Goal: Task Accomplishment & Management: Complete application form

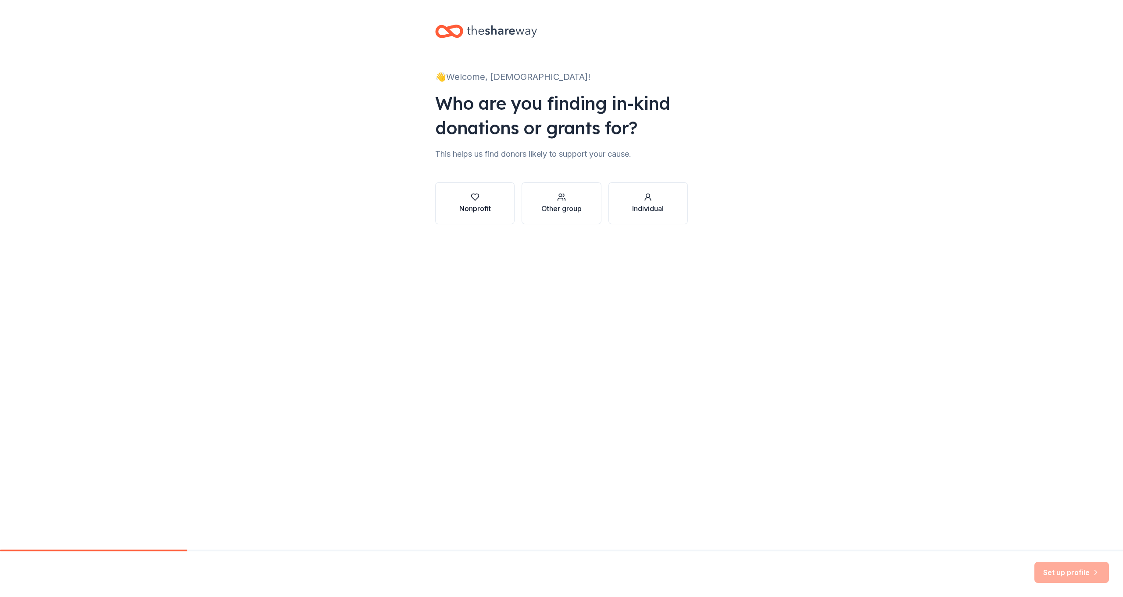
click at [477, 201] on div "Nonprofit" at bounding box center [475, 203] width 32 height 21
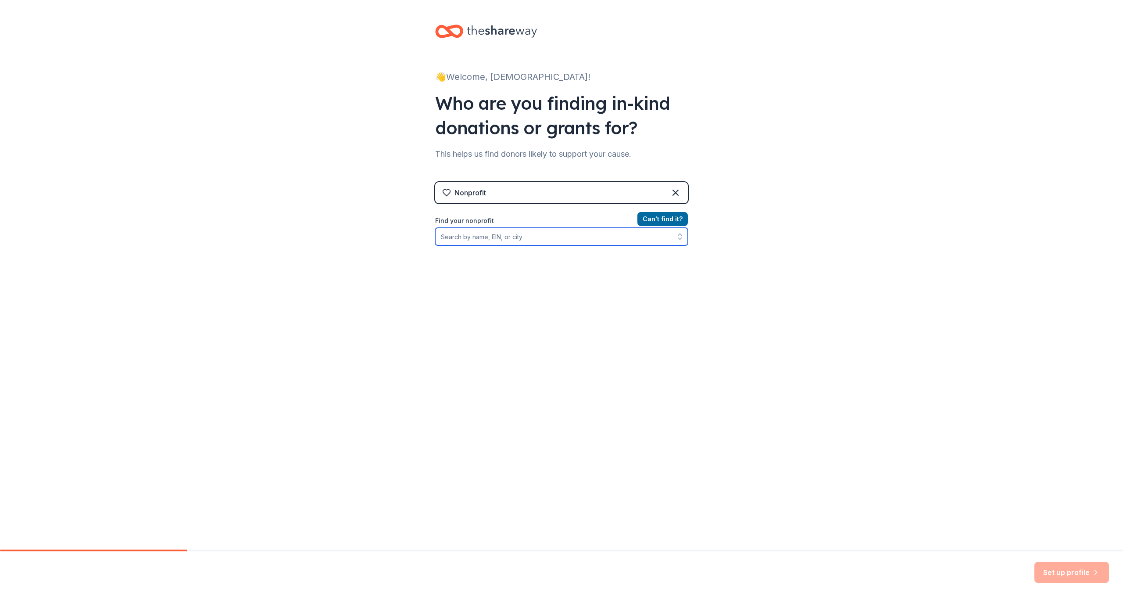
click at [510, 239] on input "Find your nonprofit" at bounding box center [561, 237] width 253 height 18
type input "2"
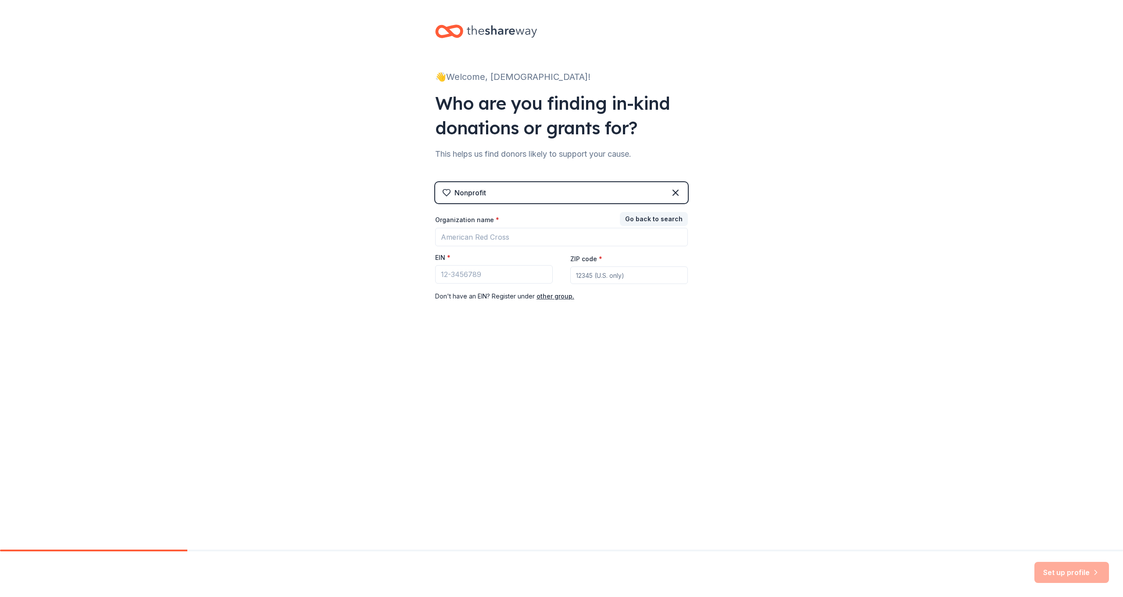
click at [514, 244] on div "Organization name * EIN * ZIP code * Don ' t have an EIN? Register under other …" at bounding box center [561, 258] width 253 height 86
drag, startPoint x: 652, startPoint y: 218, endPoint x: 643, endPoint y: 219, distance: 9.3
click at [649, 218] on button "Go back to search" at bounding box center [654, 219] width 68 height 14
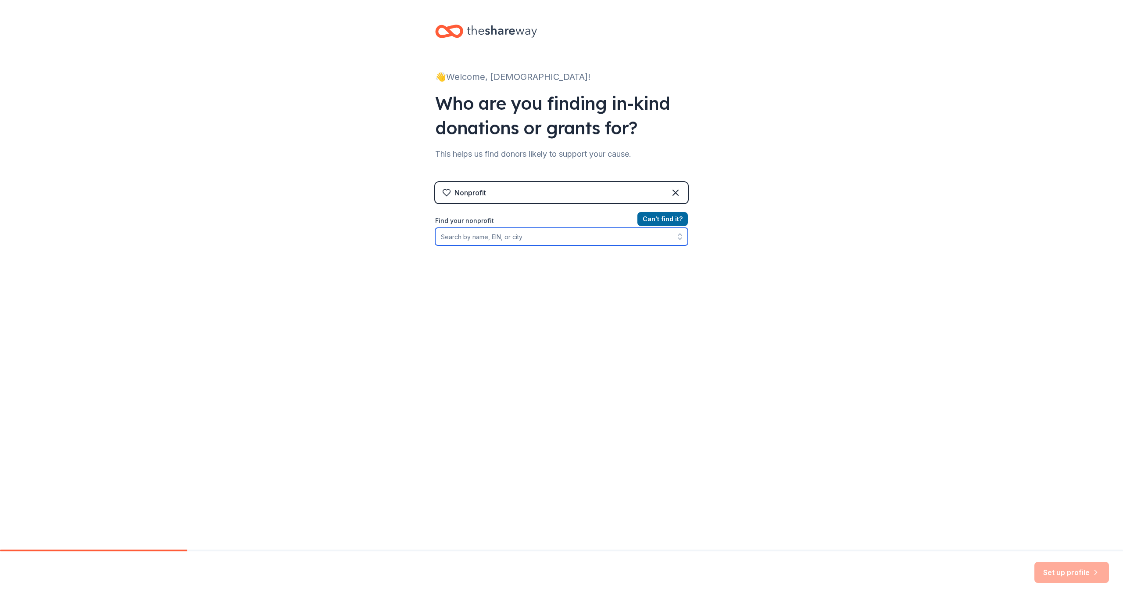
click at [475, 236] on input "Find your nonprofit" at bounding box center [561, 237] width 253 height 18
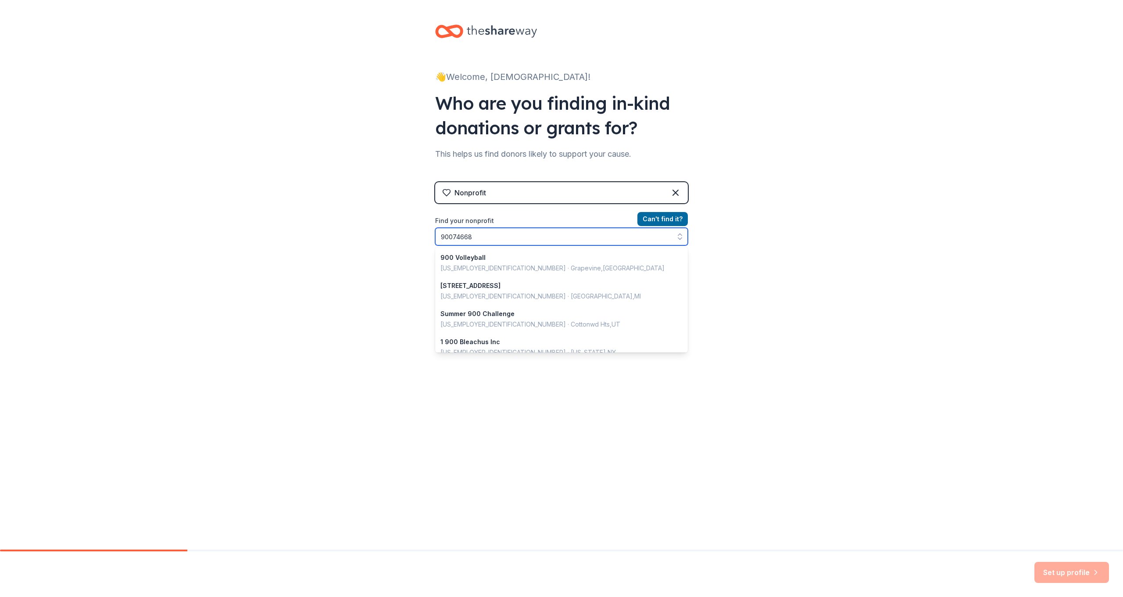
type input "900746685"
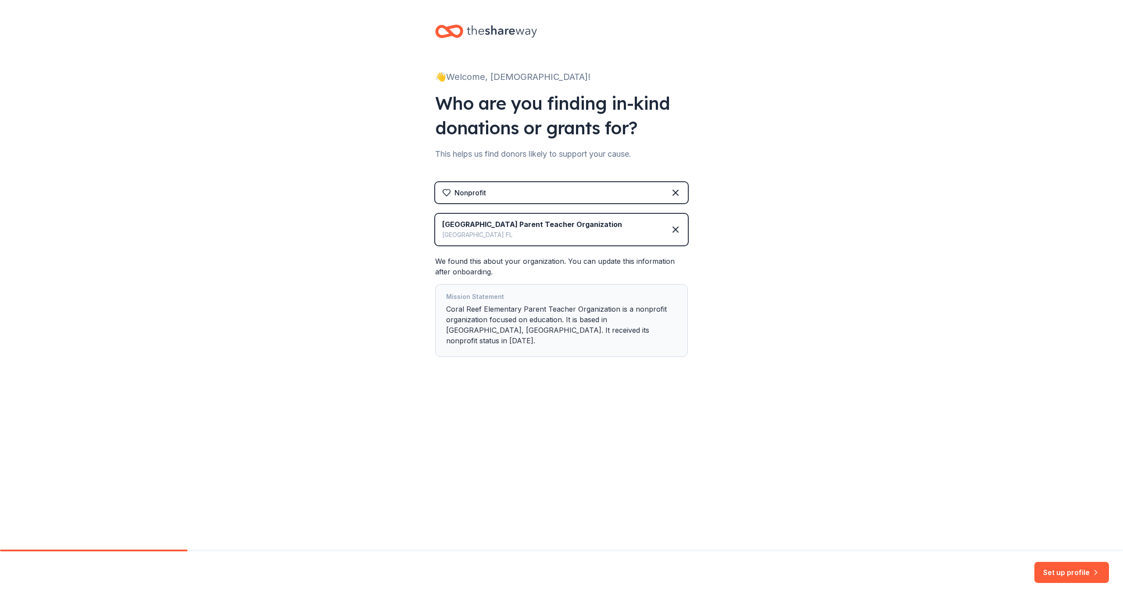
click at [495, 300] on div "Mission Statement" at bounding box center [561, 297] width 231 height 12
click at [1059, 576] on button "Set up profile" at bounding box center [1071, 572] width 75 height 21
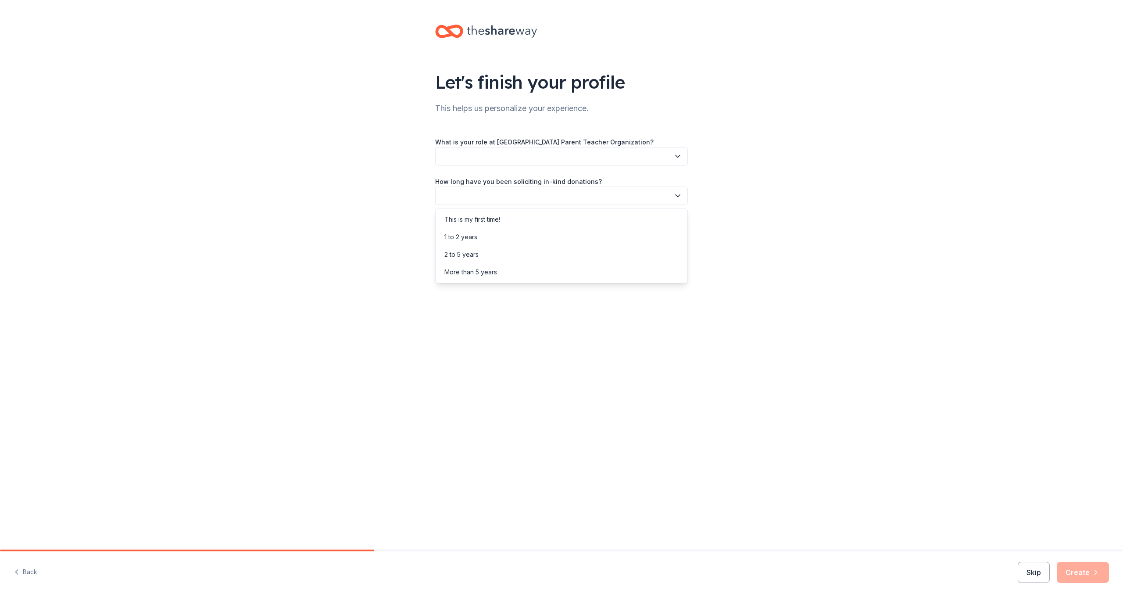
click at [561, 200] on button "button" at bounding box center [561, 195] width 253 height 18
click at [490, 218] on div "This is my first time!" at bounding box center [472, 219] width 56 height 11
click at [501, 232] on button "button" at bounding box center [561, 235] width 253 height 18
click at [479, 261] on div "Friend or colleague" at bounding box center [472, 259] width 57 height 11
click at [518, 154] on button "button" at bounding box center [561, 156] width 253 height 18
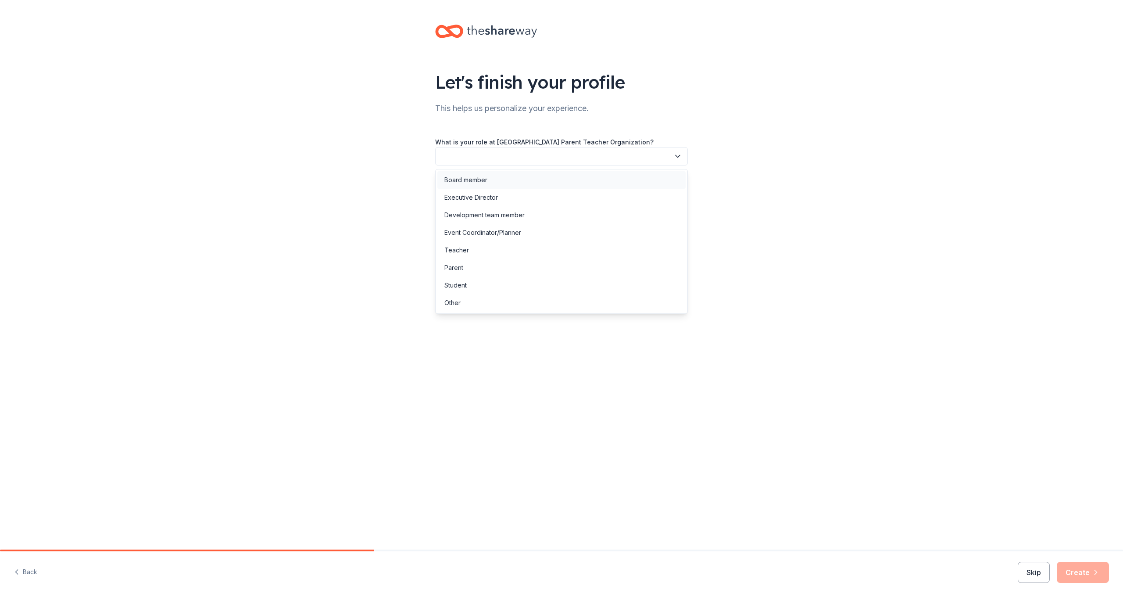
click at [479, 184] on div "Board member" at bounding box center [465, 180] width 43 height 11
drag, startPoint x: 1077, startPoint y: 573, endPoint x: 1073, endPoint y: 565, distance: 8.6
click at [1076, 572] on button "Create" at bounding box center [1083, 572] width 52 height 21
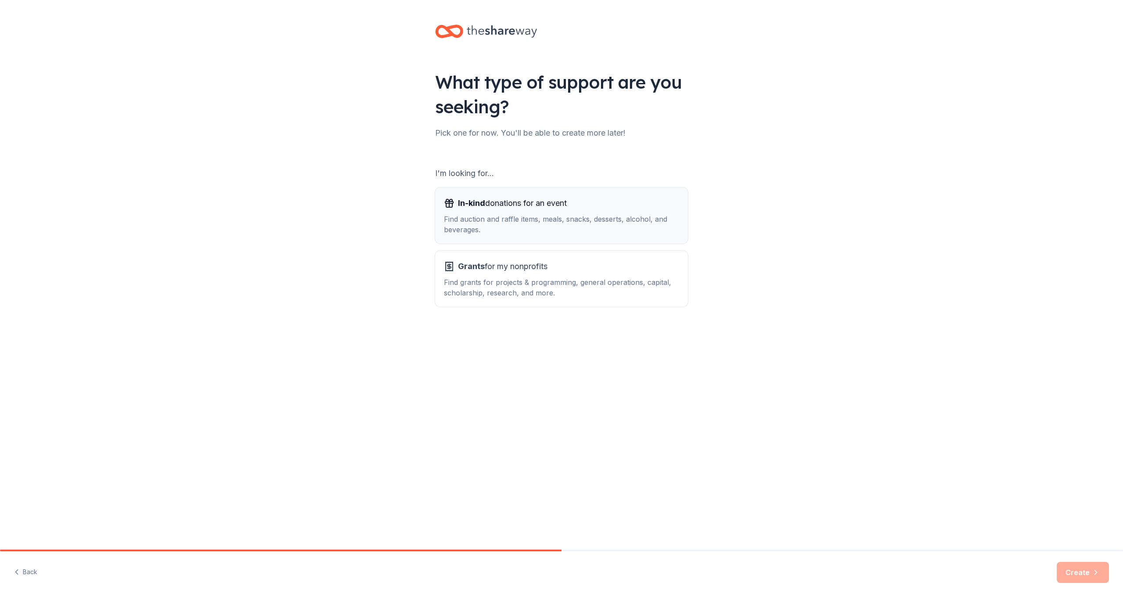
click at [550, 222] on div "Find auction and raffle items, meals, snacks, desserts, alcohol, and beverages." at bounding box center [561, 224] width 235 height 21
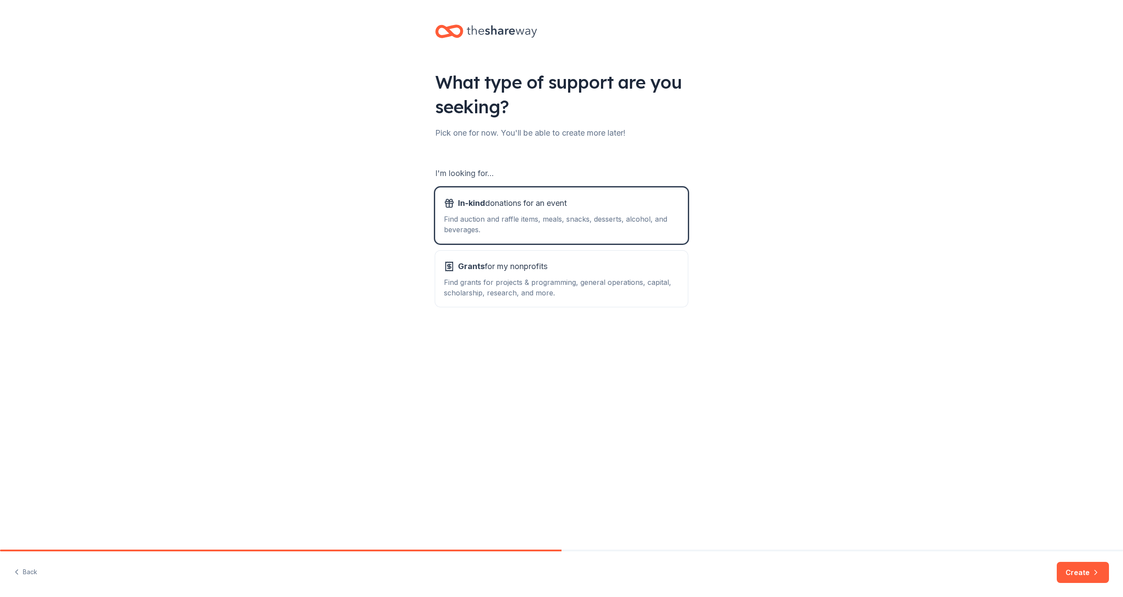
drag, startPoint x: 1085, startPoint y: 568, endPoint x: 1075, endPoint y: 564, distance: 10.8
click at [1085, 568] on button "Create" at bounding box center [1083, 572] width 52 height 21
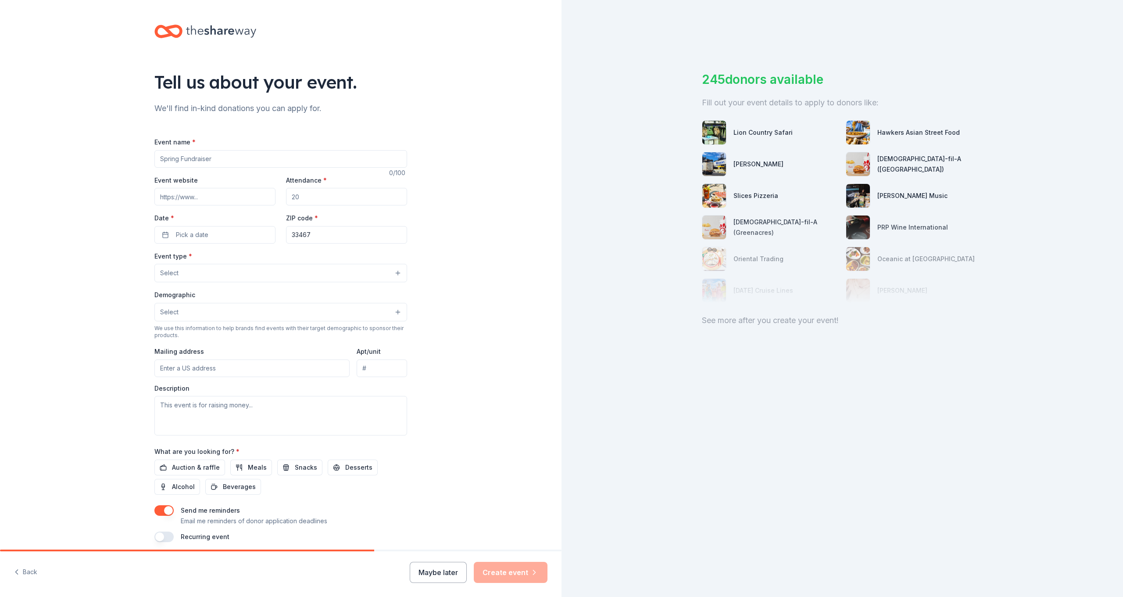
drag, startPoint x: 197, startPoint y: 465, endPoint x: 223, endPoint y: 474, distance: 27.6
click at [197, 465] on span "Auction & raffle" at bounding box center [196, 467] width 48 height 11
drag, startPoint x: 256, startPoint y: 469, endPoint x: 265, endPoint y: 468, distance: 8.8
click at [256, 469] on span "Meals" at bounding box center [257, 467] width 19 height 11
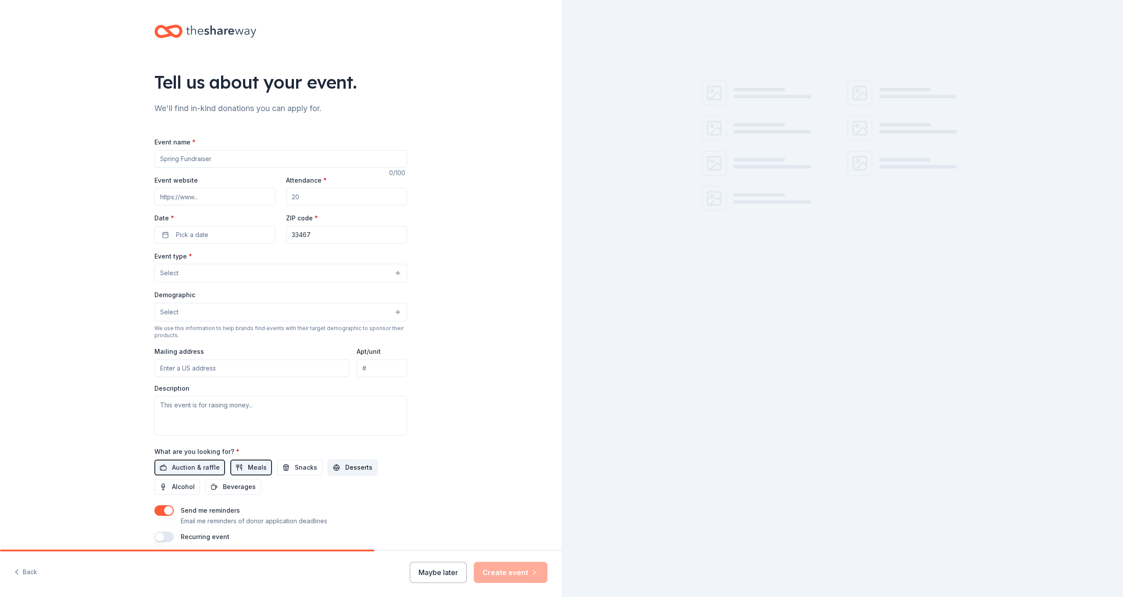
drag, startPoint x: 297, startPoint y: 469, endPoint x: 333, endPoint y: 466, distance: 35.2
click at [300, 468] on span "Snacks" at bounding box center [306, 467] width 22 height 11
click at [337, 466] on button "Desserts" at bounding box center [353, 467] width 50 height 16
click at [244, 482] on span "Beverages" at bounding box center [239, 486] width 33 height 11
click at [190, 483] on span "Alcohol" at bounding box center [183, 486] width 23 height 11
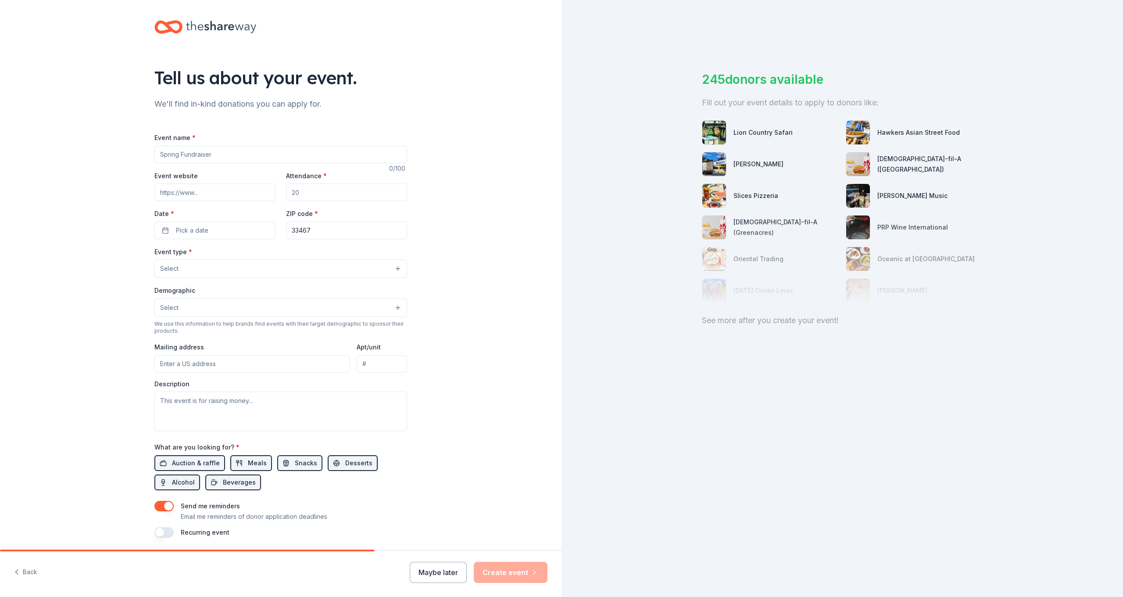
scroll to position [9, 0]
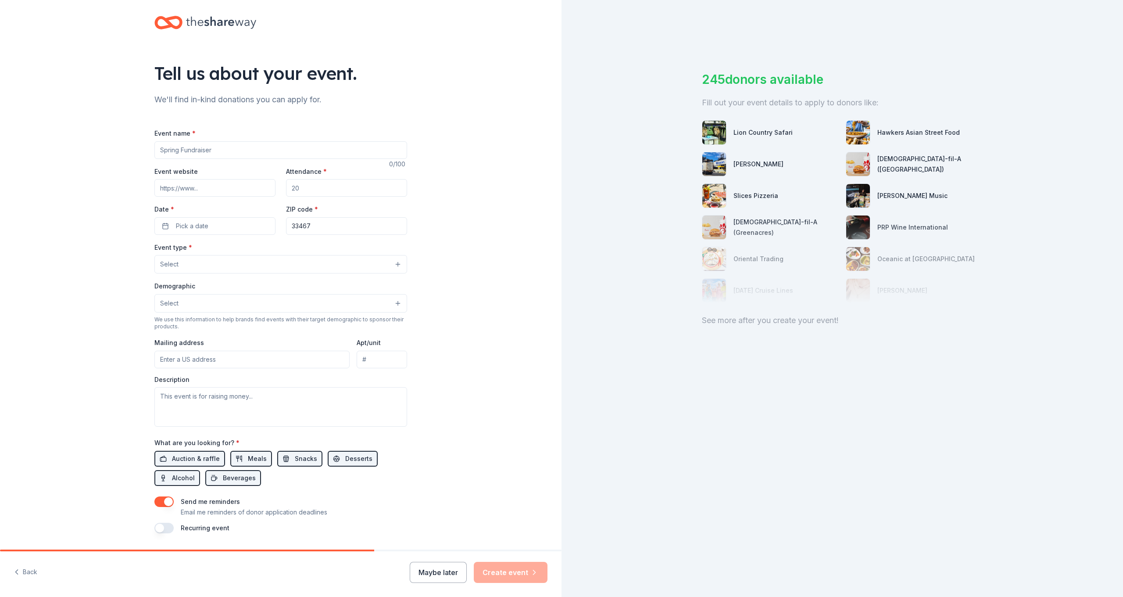
paste input "[DATE]"
type input "[DATE]"
click at [309, 188] on input "Attendance *" at bounding box center [346, 188] width 121 height 18
type input "110"
click at [213, 221] on button "Pick a date" at bounding box center [214, 226] width 121 height 18
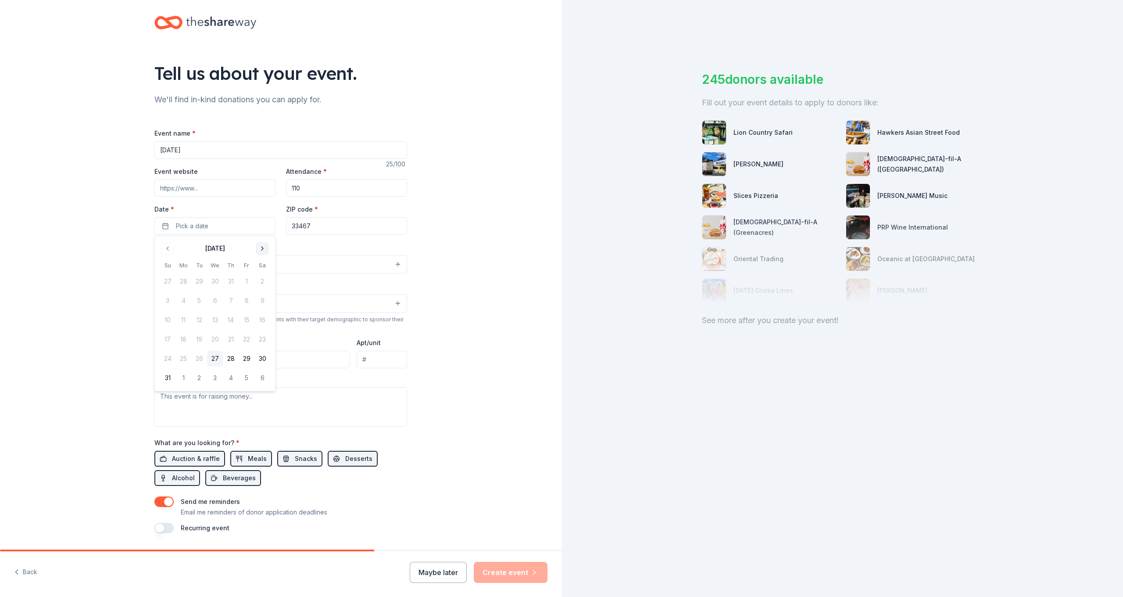
click at [261, 246] on button "Go to next month" at bounding box center [262, 248] width 12 height 12
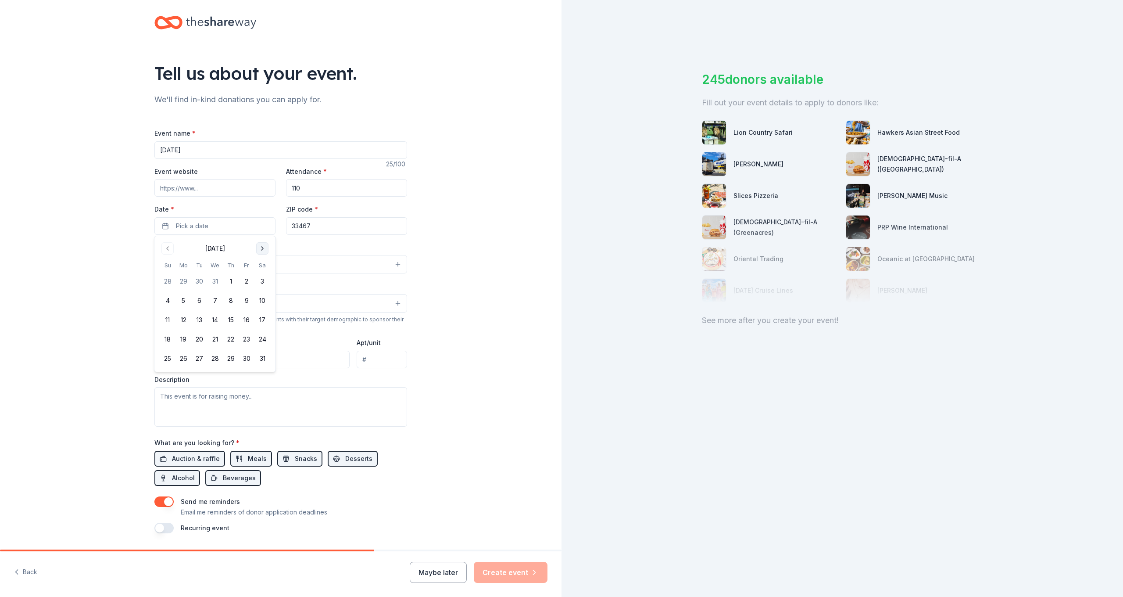
click at [261, 245] on button "Go to next month" at bounding box center [262, 248] width 12 height 12
click at [262, 245] on button "Go to next month" at bounding box center [262, 248] width 12 height 12
drag, startPoint x: 263, startPoint y: 248, endPoint x: 257, endPoint y: 252, distance: 7.2
click at [263, 248] on button "Go to next month" at bounding box center [262, 248] width 12 height 12
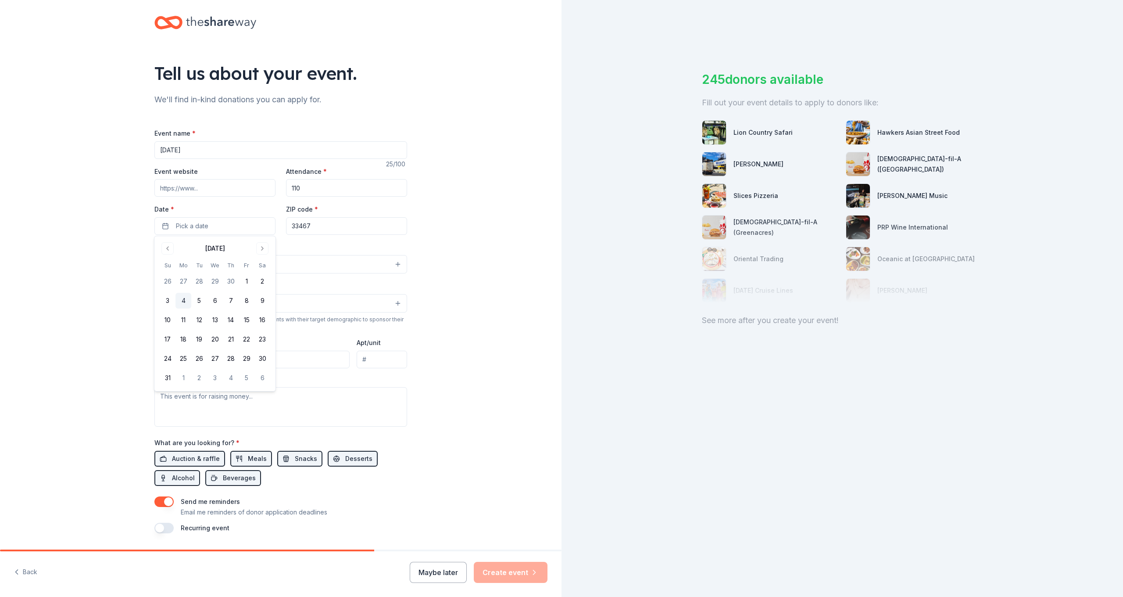
click at [182, 300] on button "4" at bounding box center [183, 301] width 16 height 16
click at [318, 264] on button "Select" at bounding box center [280, 264] width 253 height 18
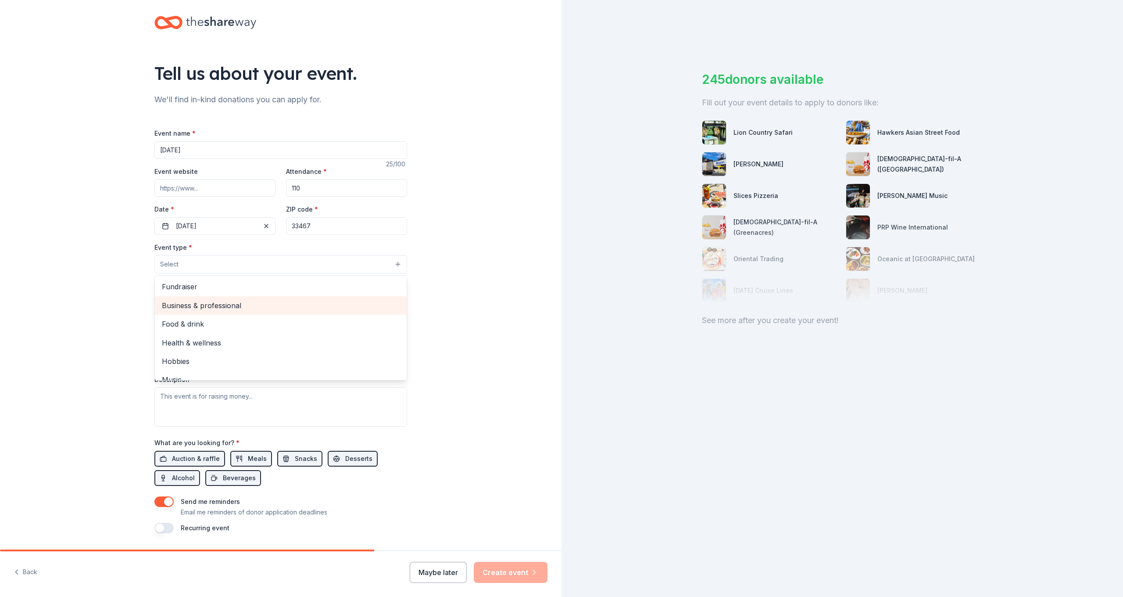
scroll to position [0, 0]
click at [72, 290] on div "Tell us about your event. We'll find in-kind donations you can apply for. Event…" at bounding box center [281, 283] width 562 height 584
click at [232, 261] on button "Select" at bounding box center [280, 264] width 253 height 18
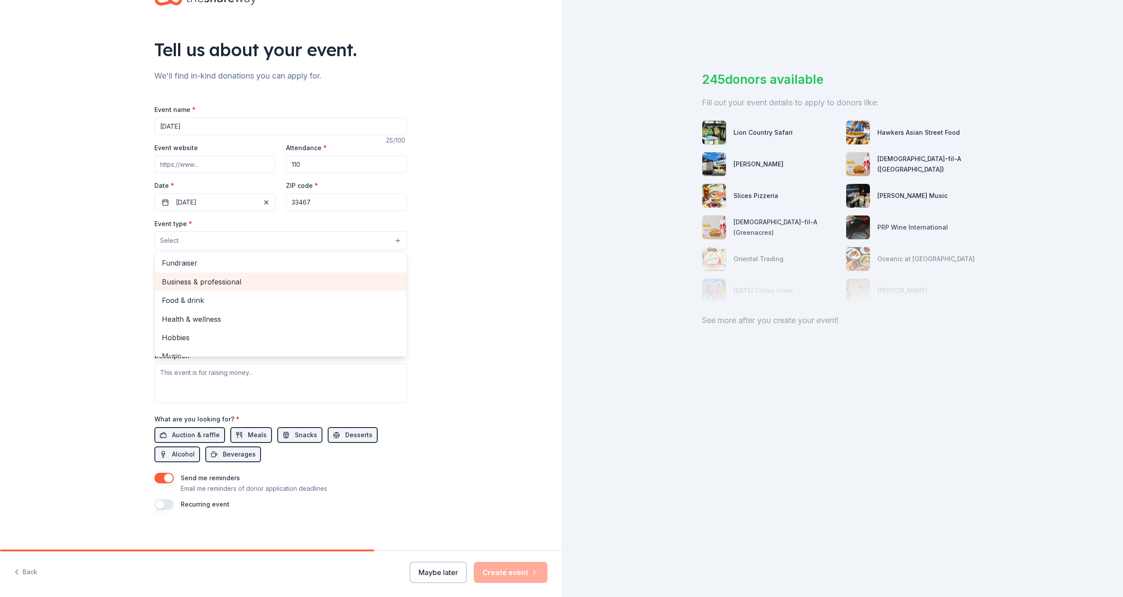
click at [198, 280] on span "Business & professional" at bounding box center [281, 281] width 238 height 11
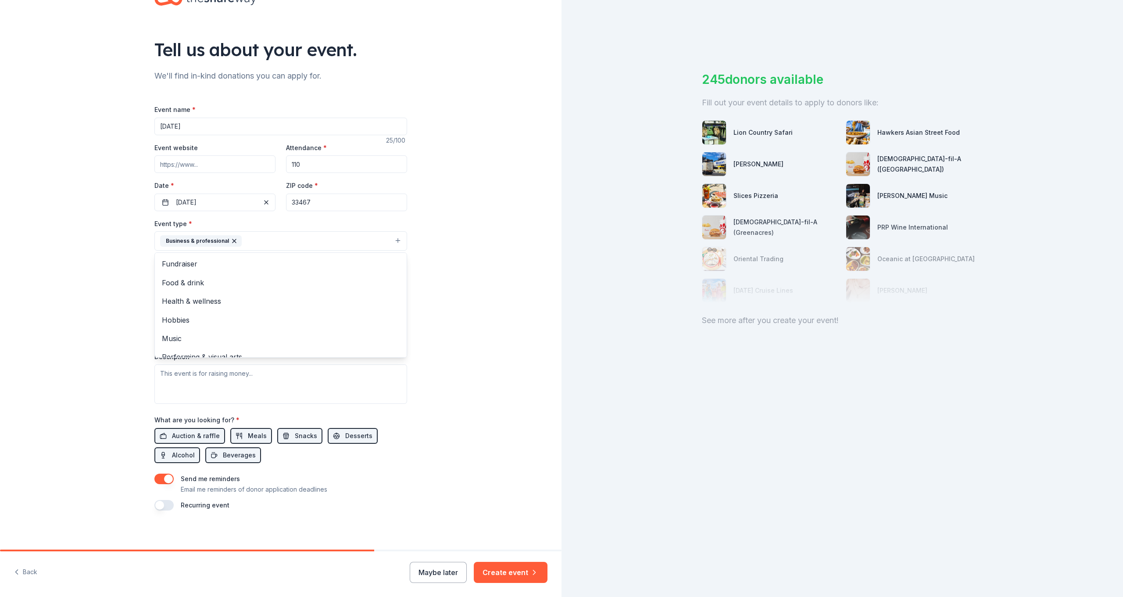
click at [79, 276] on div "Tell us about your event. We'll find in-kind donations you can apply for. Event…" at bounding box center [281, 260] width 562 height 585
click at [188, 278] on button "Select" at bounding box center [280, 280] width 253 height 18
click at [203, 339] on span "Mostly women" at bounding box center [281, 339] width 238 height 11
click at [126, 333] on div "Tell us about your event. We'll find in-kind donations you can apply for. Event…" at bounding box center [281, 261] width 562 height 586
paste input "6151 Hagen Ranch Rd Lake Worth, FL 33467"
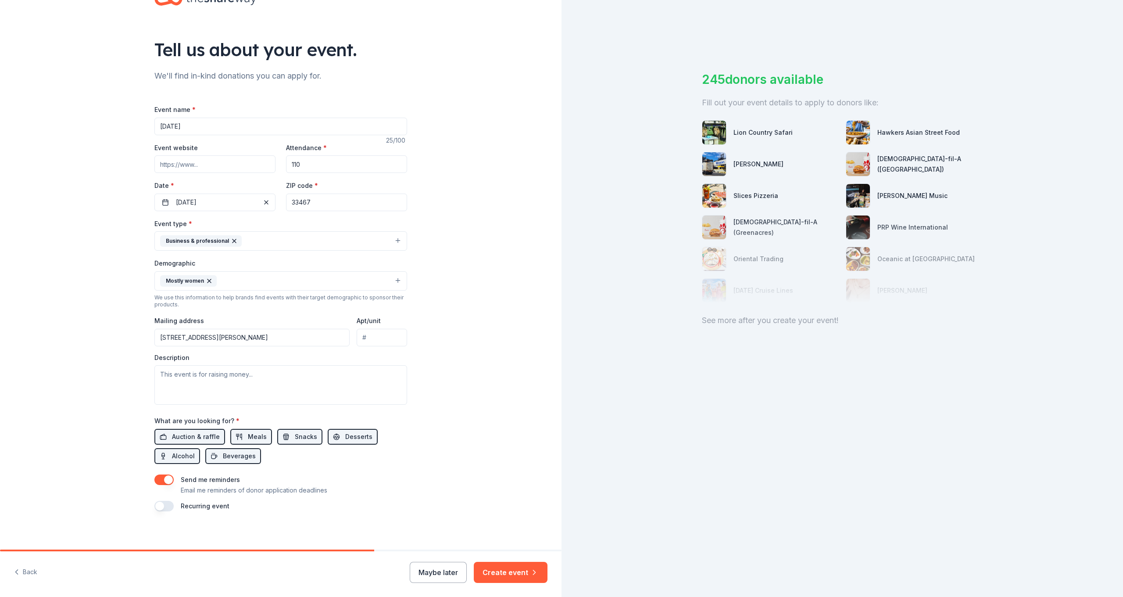
type input "6151 Hagen Ranch Road, Greenacres, FL, 33467"
click at [194, 372] on textarea at bounding box center [280, 382] width 253 height 39
paste textarea "At [GEOGRAPHIC_DATA] in [GEOGRAPHIC_DATA], we believe in celebrating the educat…"
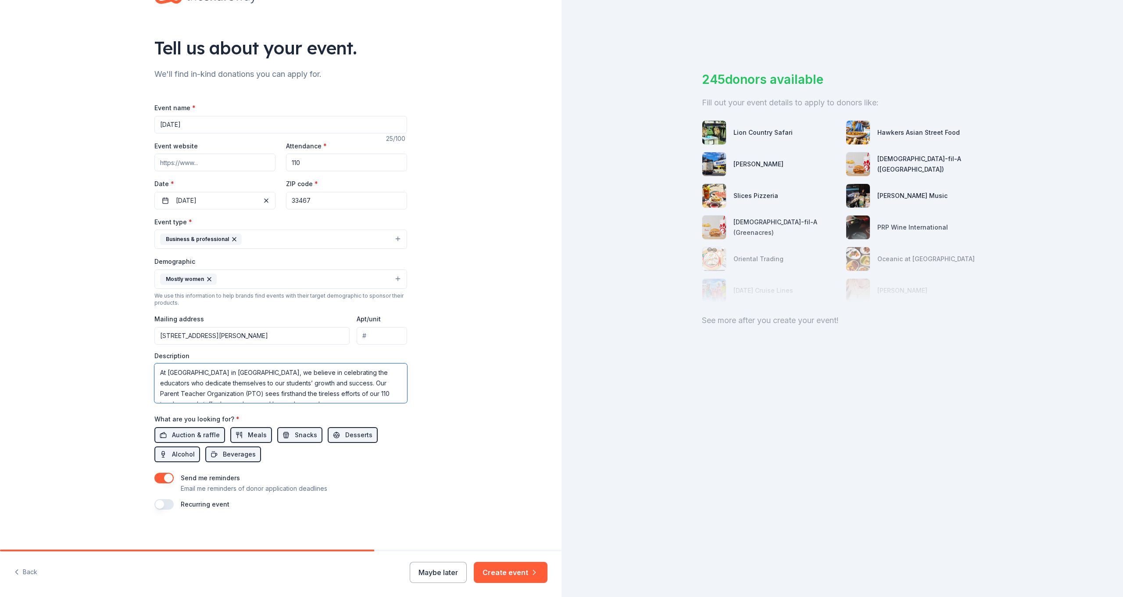
scroll to position [116, 0]
type textarea "At [GEOGRAPHIC_DATA] in [GEOGRAPHIC_DATA], we believe in celebrating the educat…"
click at [486, 569] on button "Create event" at bounding box center [511, 572] width 74 height 21
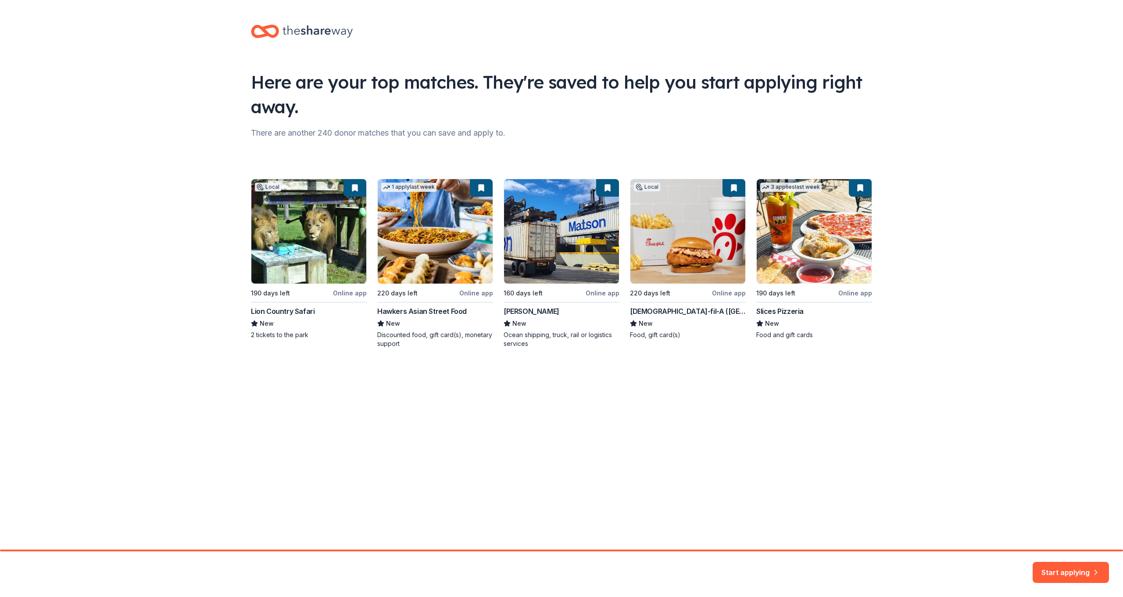
drag, startPoint x: 595, startPoint y: 299, endPoint x: 595, endPoint y: 293, distance: 5.7
click at [595, 297] on div "Local 190 days left Online app Lion Country Safari New 2 tickets to the park 1 …" at bounding box center [561, 263] width 621 height 169
click at [595, 293] on div "Local 190 days left Online app Lion Country Safari New 2 tickets to the park 1 …" at bounding box center [561, 263] width 621 height 169
click at [1055, 572] on button "Start applying" at bounding box center [1071, 566] width 76 height 21
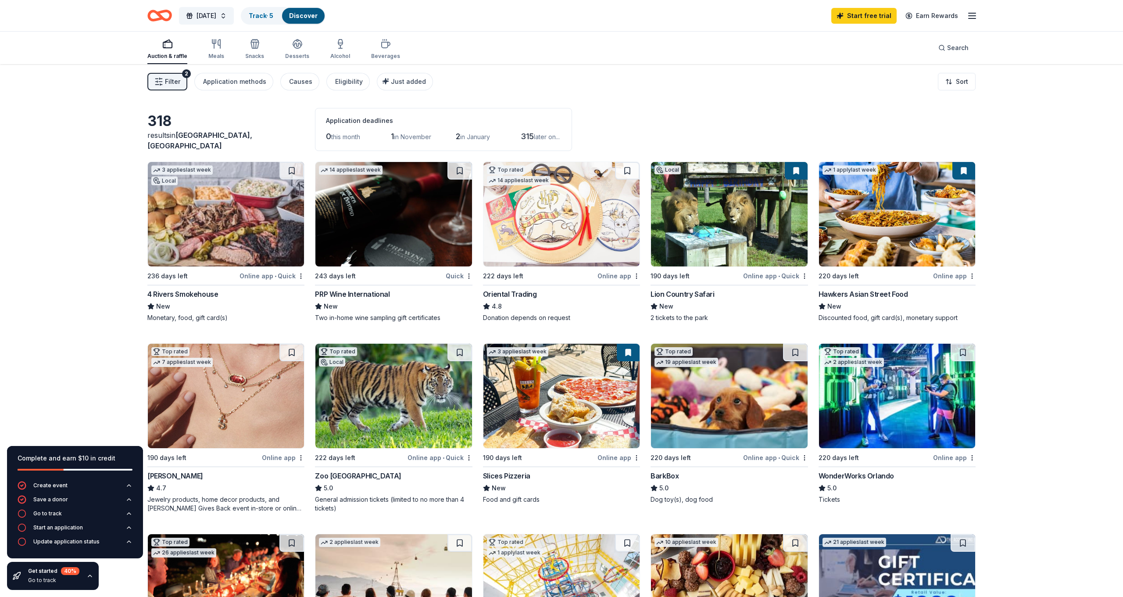
click at [233, 379] on img at bounding box center [226, 395] width 156 height 104
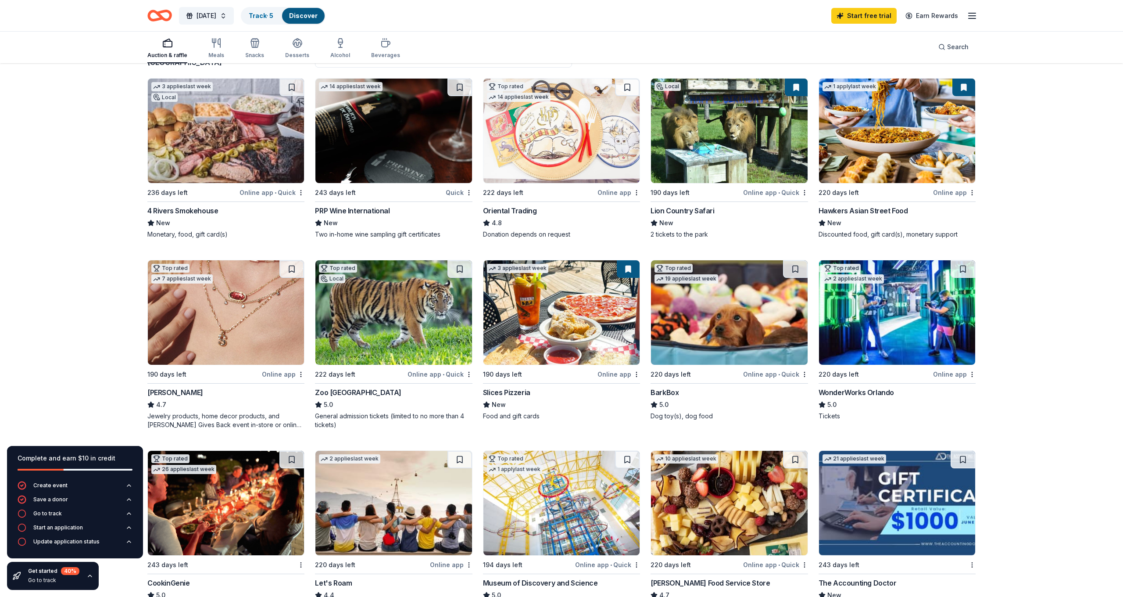
scroll to position [97, 0]
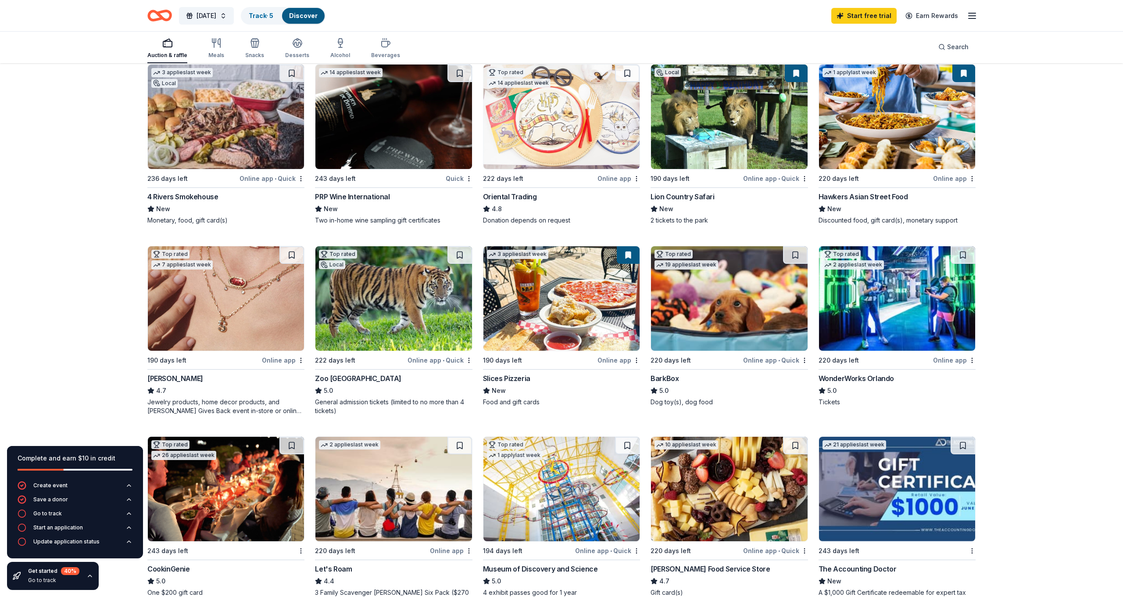
drag, startPoint x: 454, startPoint y: 218, endPoint x: 426, endPoint y: 216, distance: 28.2
click at [323, 197] on div "PRP Wine International" at bounding box center [352, 196] width 75 height 11
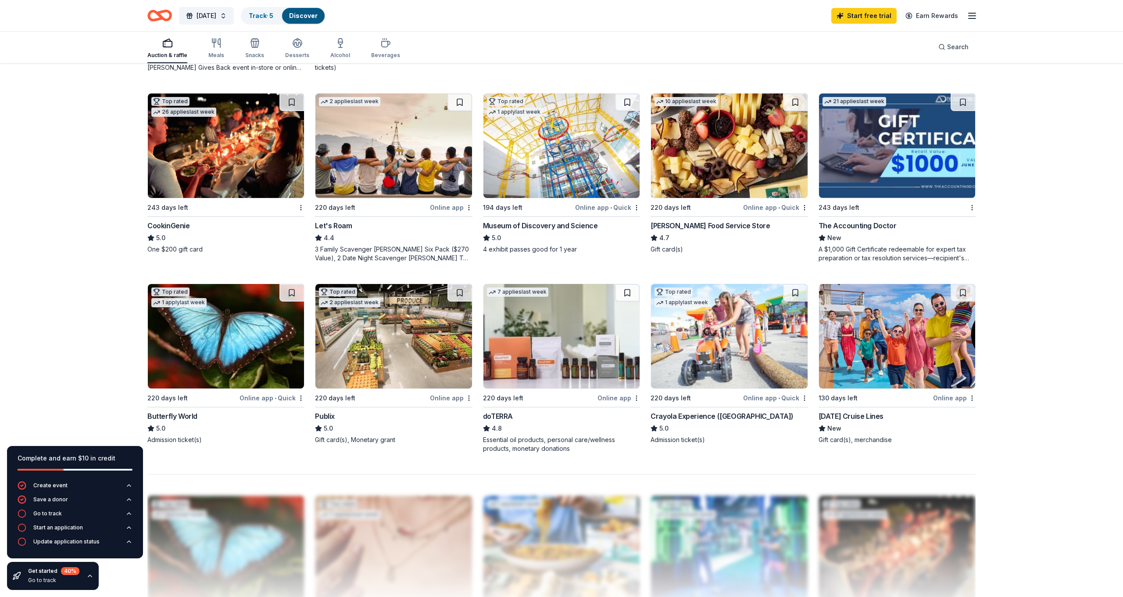
scroll to position [441, 0]
click at [247, 133] on img at bounding box center [226, 145] width 156 height 104
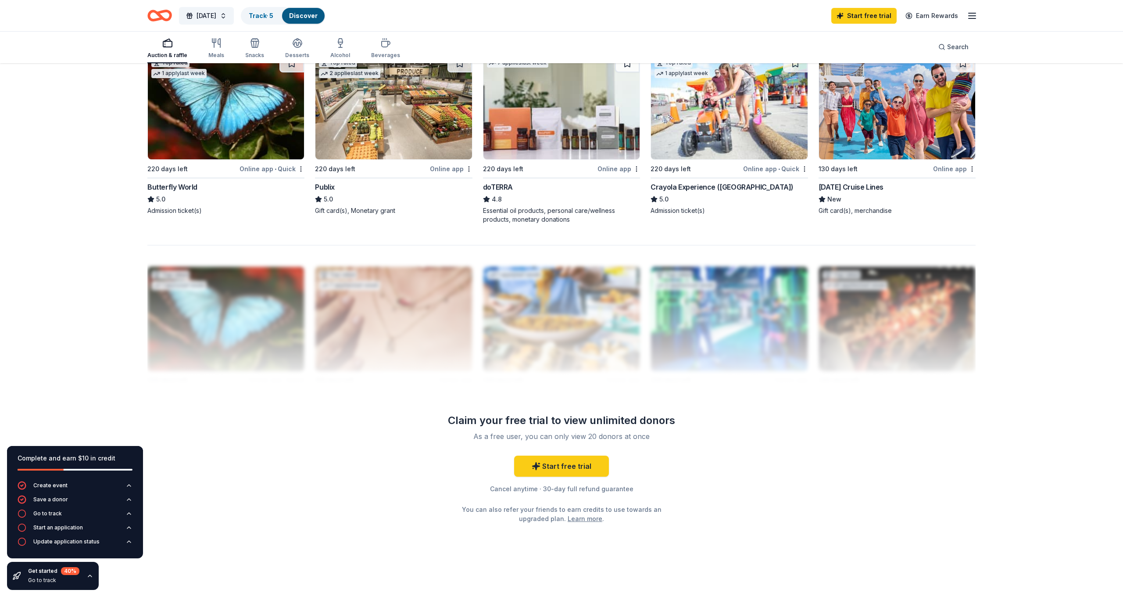
scroll to position [669, 0]
click at [501, 187] on div "doTERRA" at bounding box center [498, 187] width 30 height 11
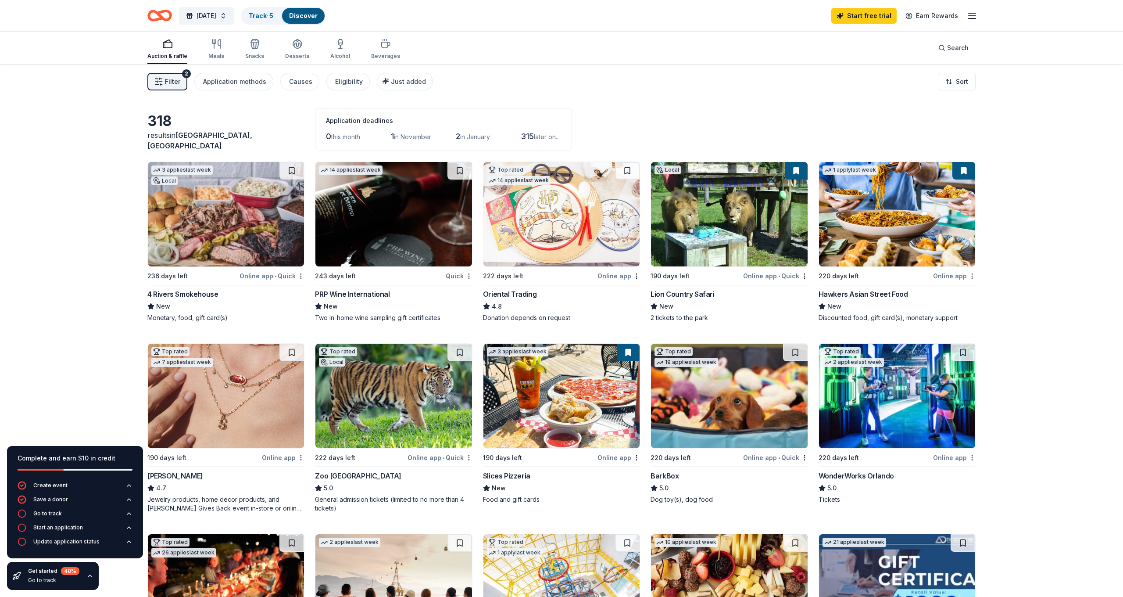
scroll to position [0, 0]
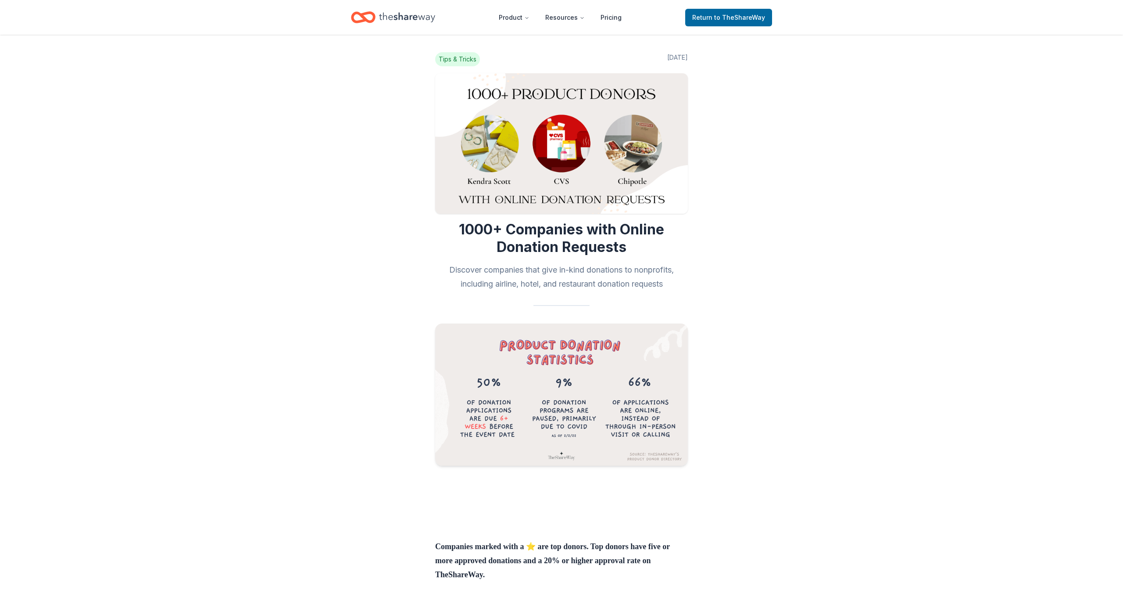
scroll to position [1206, 0]
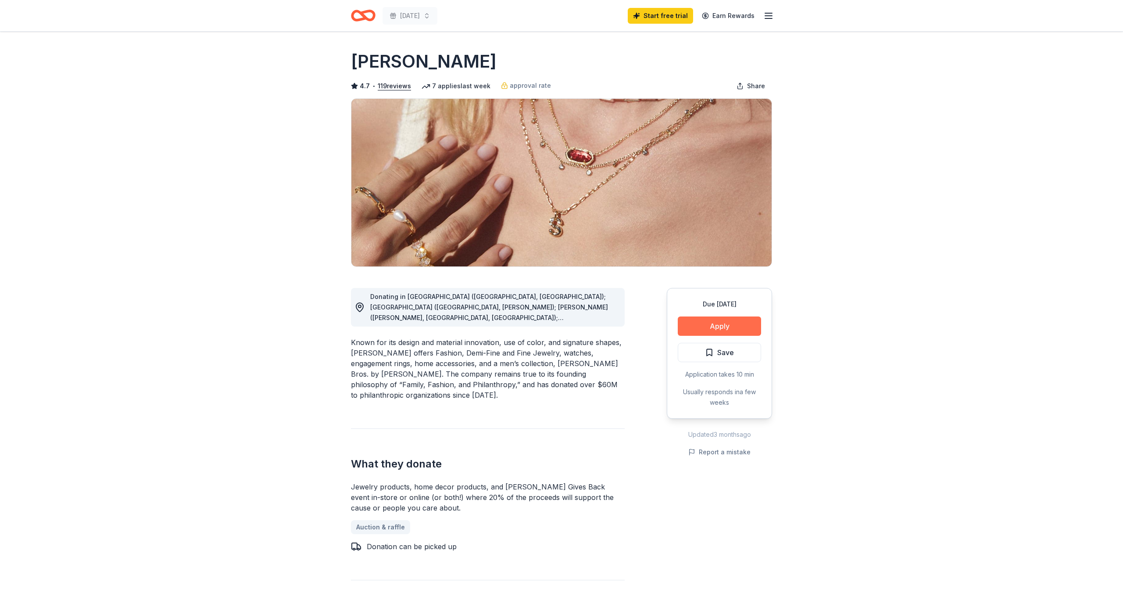
click at [753, 324] on button "Apply" at bounding box center [719, 325] width 83 height 19
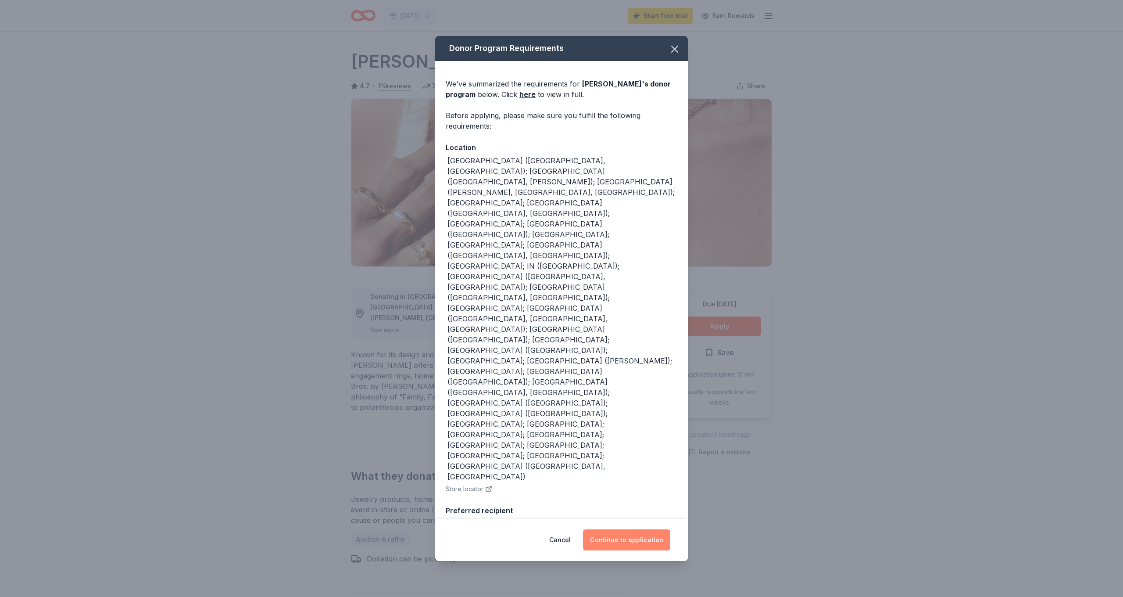
click at [633, 529] on button "Continue to application" at bounding box center [626, 539] width 87 height 21
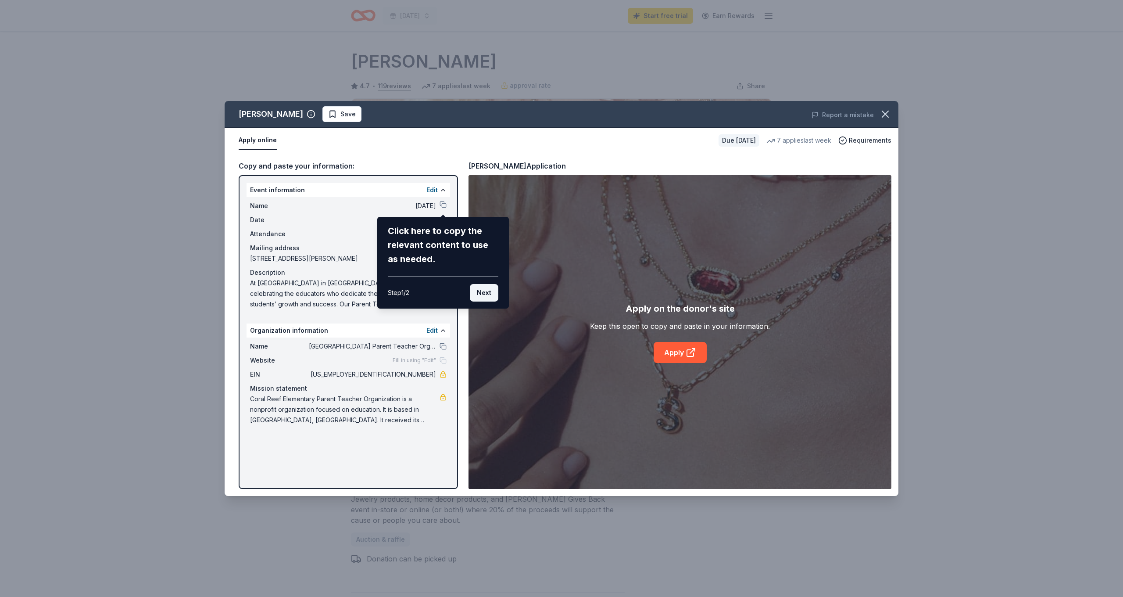
click at [481, 291] on button "Next" at bounding box center [484, 293] width 29 height 18
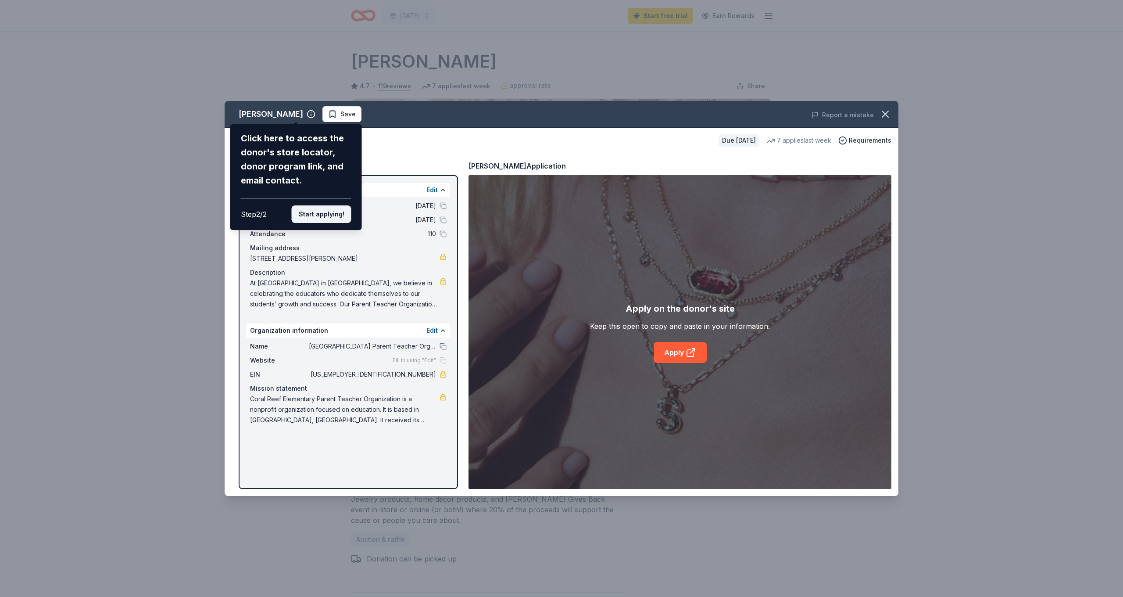
click at [314, 205] on button "Start applying!" at bounding box center [322, 214] width 60 height 18
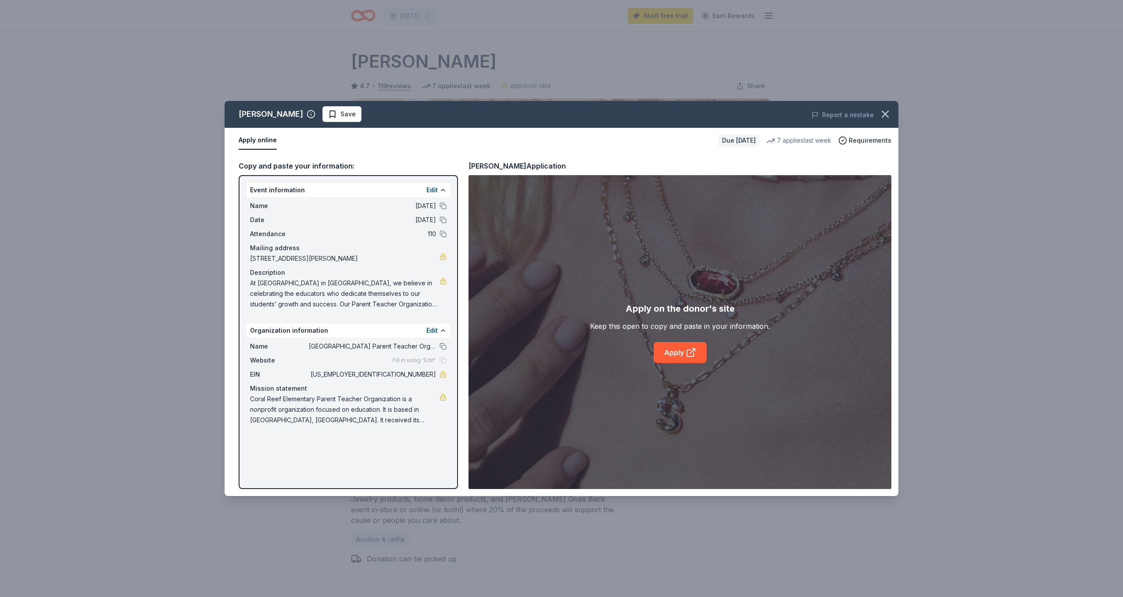
click at [682, 352] on div "Kendra Scott Save Report a mistake Apply online Due in 190 days 7 applies last …" at bounding box center [562, 298] width 674 height 395
click at [692, 353] on icon at bounding box center [691, 352] width 11 height 11
click at [885, 118] on icon "button" at bounding box center [885, 114] width 12 height 12
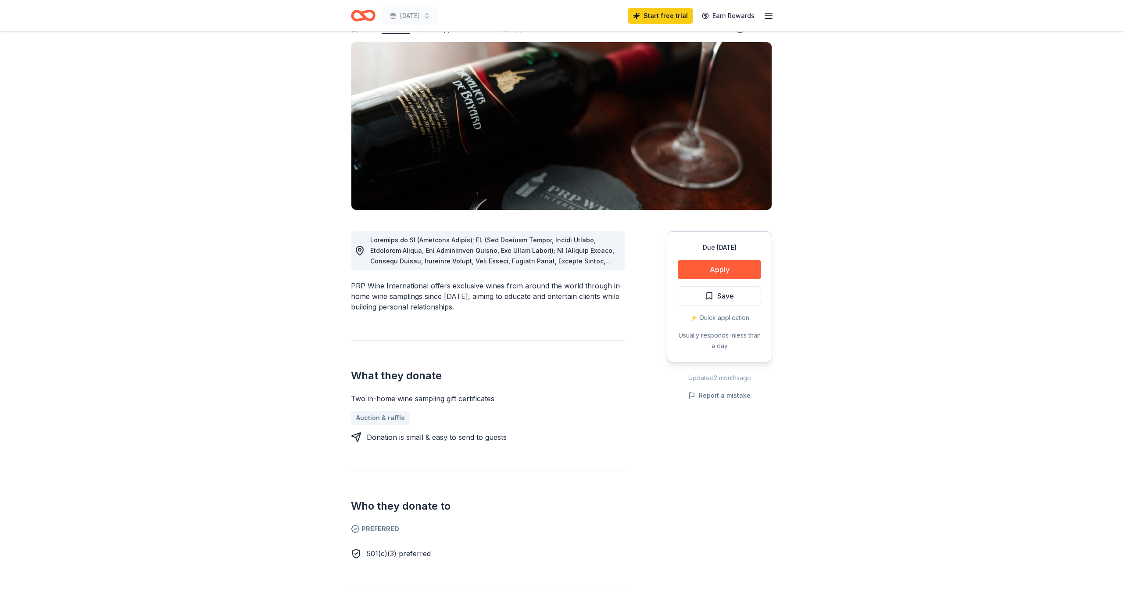
scroll to position [36, 0]
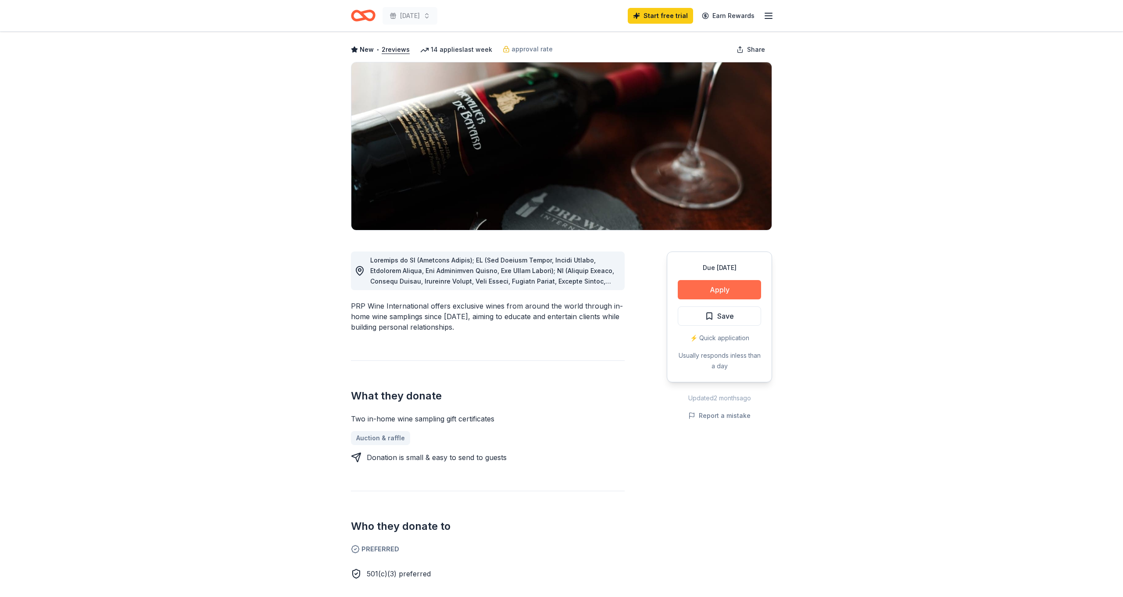
click at [701, 288] on button "Apply" at bounding box center [719, 289] width 83 height 19
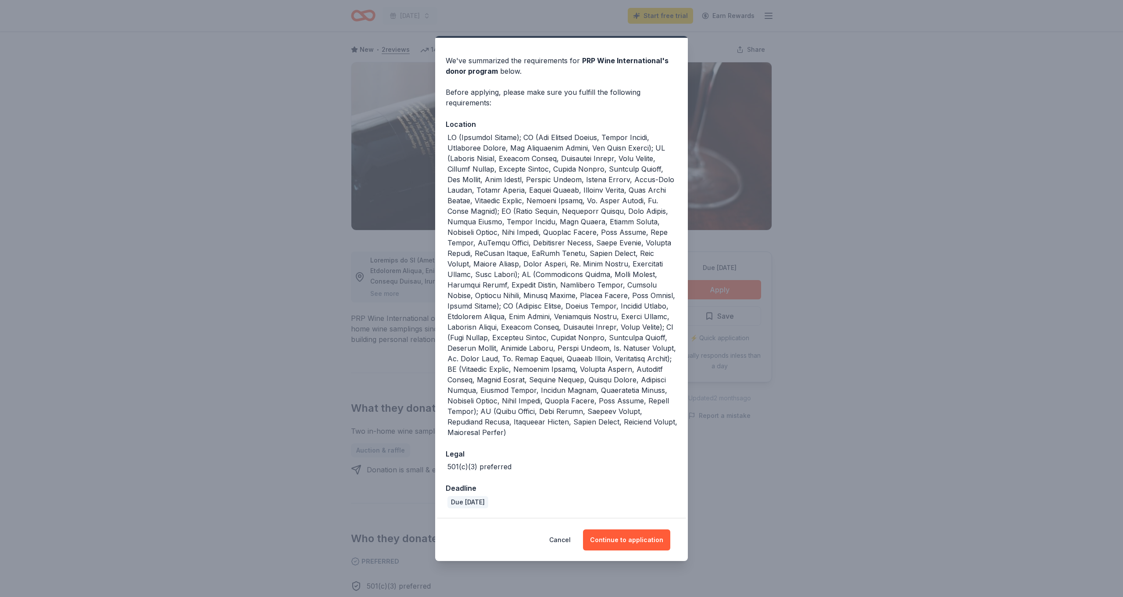
scroll to position [33, 0]
click at [645, 541] on button "Continue to application" at bounding box center [626, 539] width 87 height 21
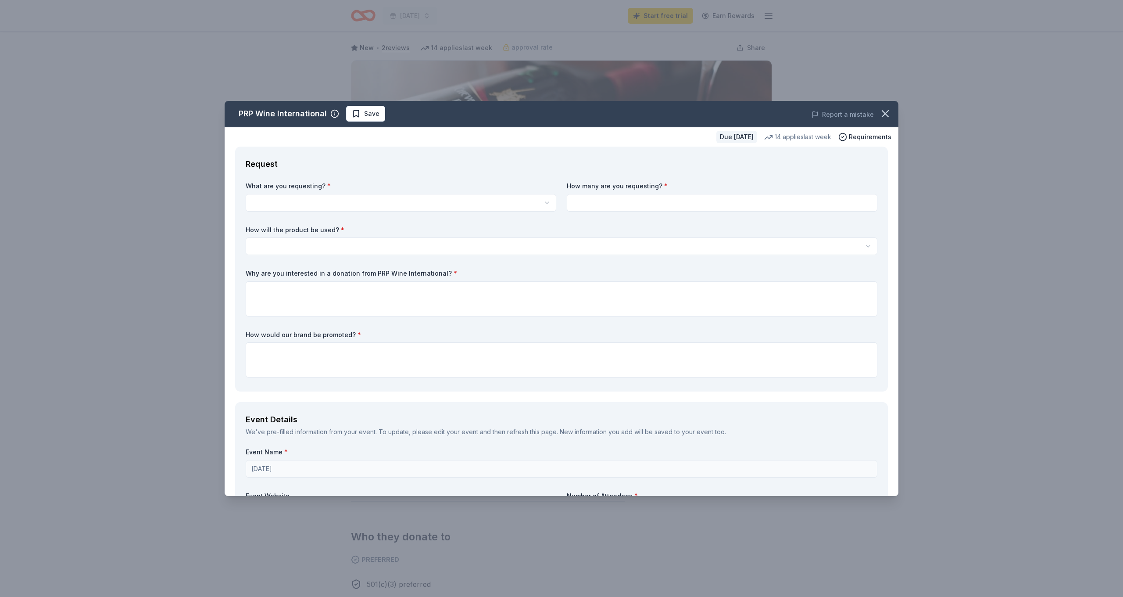
scroll to position [1, 0]
drag, startPoint x: 883, startPoint y: 113, endPoint x: 164, endPoint y: 27, distance: 724.1
click at [883, 113] on icon "button" at bounding box center [885, 113] width 12 height 12
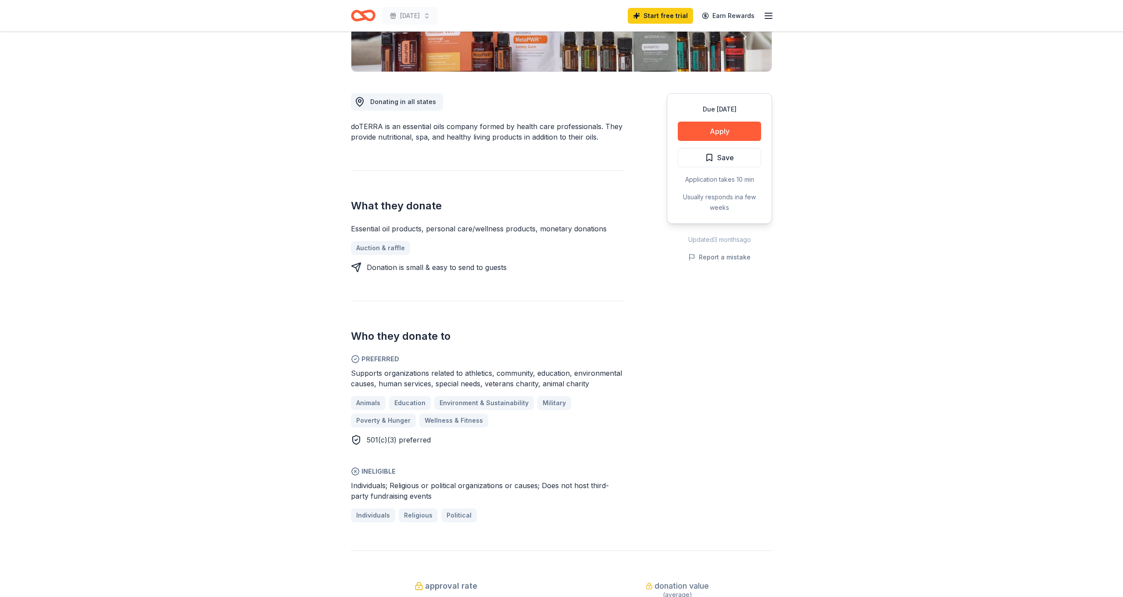
scroll to position [221, 0]
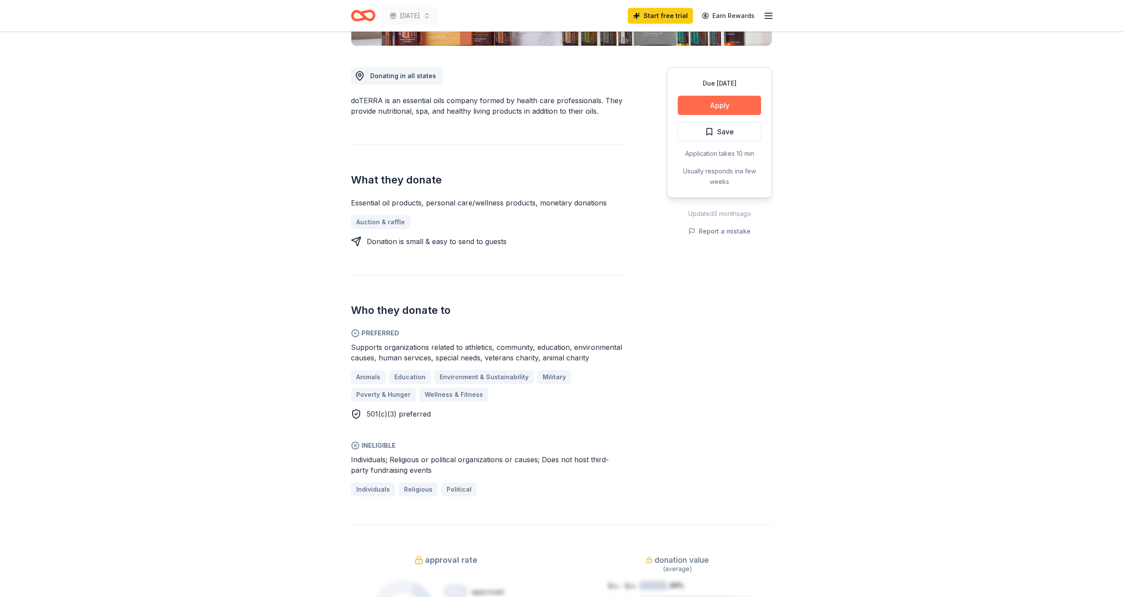
click at [711, 106] on button "Apply" at bounding box center [719, 105] width 83 height 19
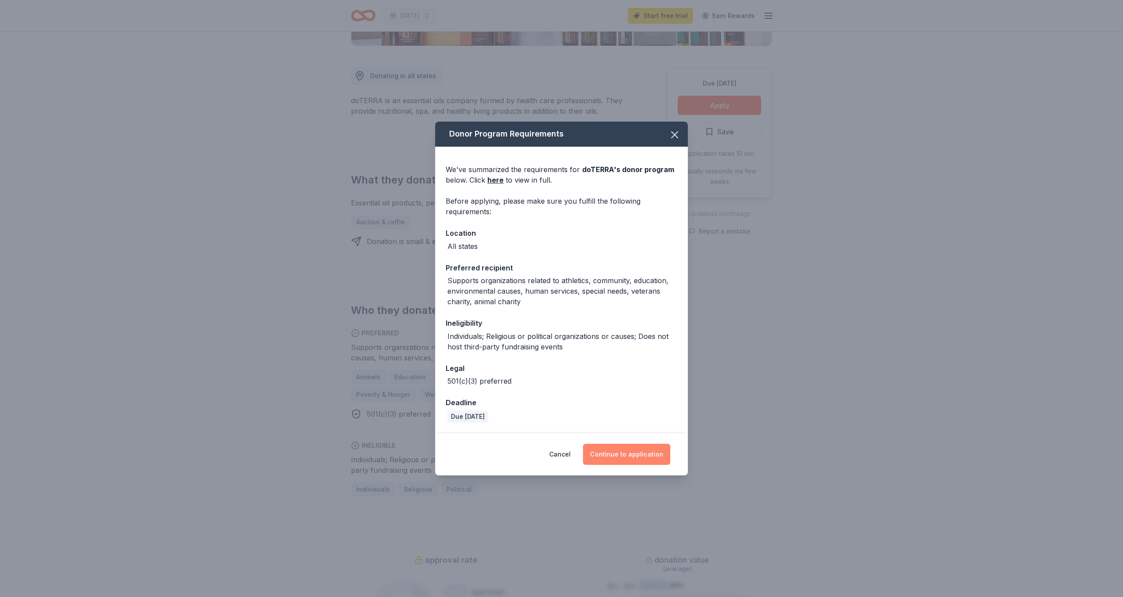
click at [611, 448] on button "Continue to application" at bounding box center [626, 454] width 87 height 21
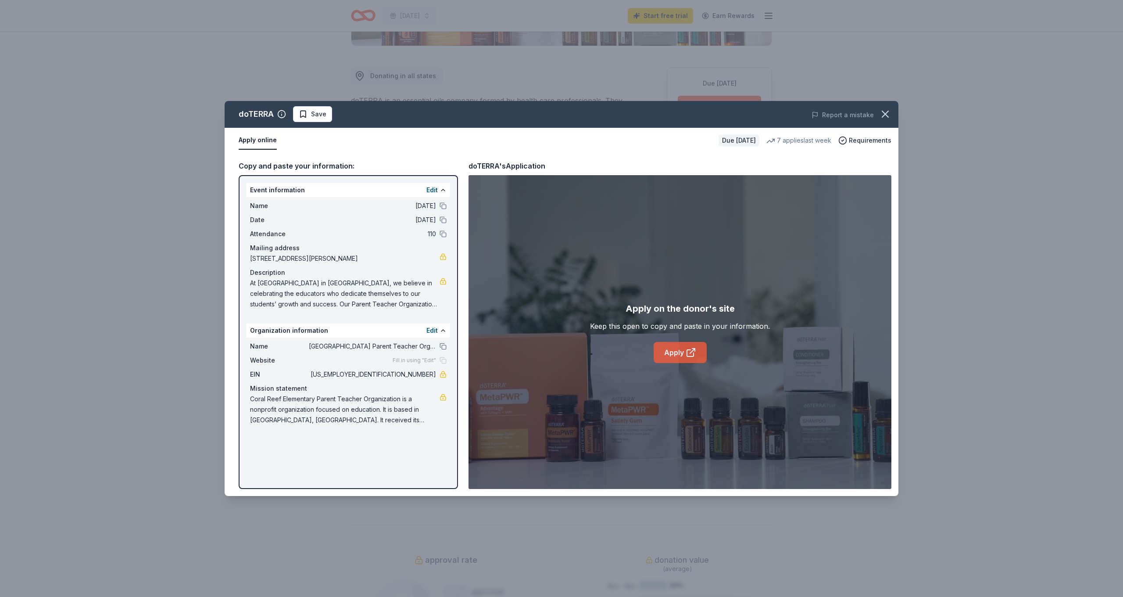
click at [689, 353] on icon at bounding box center [691, 352] width 11 height 11
